Goal: Information Seeking & Learning: Learn about a topic

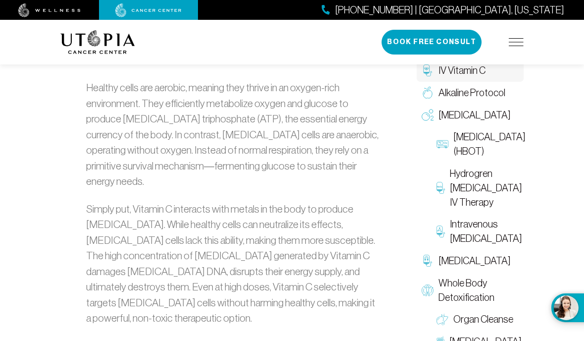
scroll to position [543, 0]
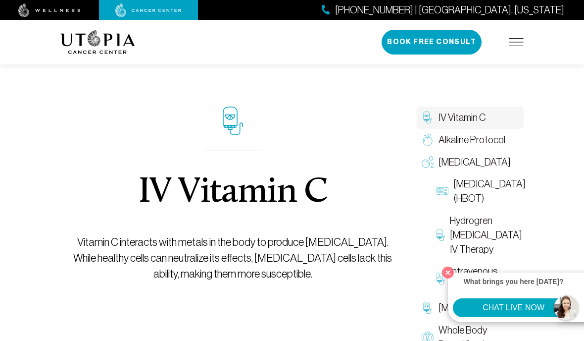
click at [456, 256] on span "Hydrogren [MEDICAL_DATA] IV Therapy" at bounding box center [486, 234] width 72 height 43
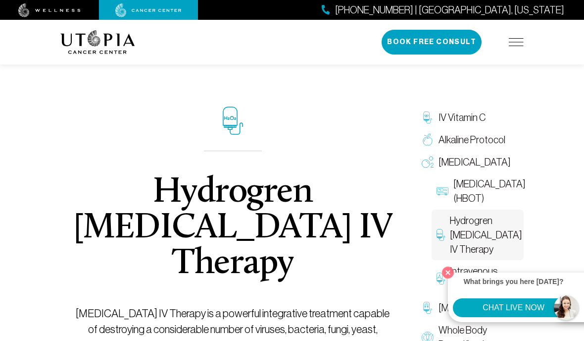
click at [455, 256] on span "Hydrogren [MEDICAL_DATA] IV Therapy" at bounding box center [486, 234] width 72 height 43
click at [452, 272] on button "Close" at bounding box center [448, 272] width 17 height 17
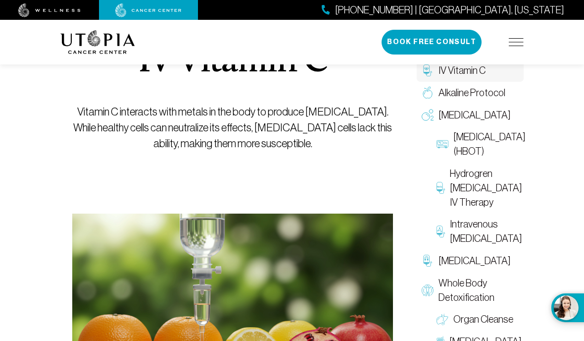
scroll to position [121, 0]
